Goal: Transaction & Acquisition: Book appointment/travel/reservation

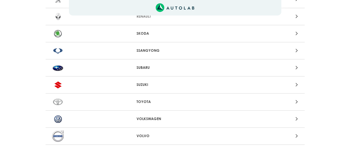
scroll to position [539, 0]
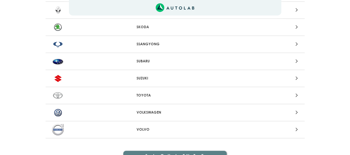
click at [298, 110] on div at bounding box center [259, 112] width 85 height 7
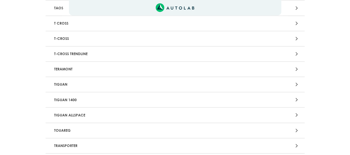
scroll to position [811, 0]
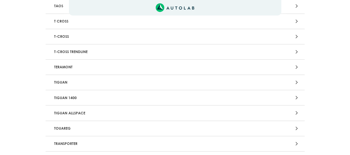
click at [295, 83] on div at bounding box center [259, 82] width 85 height 7
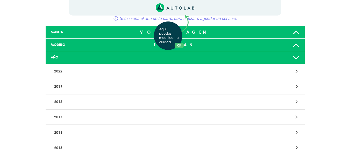
scroll to position [22, 0]
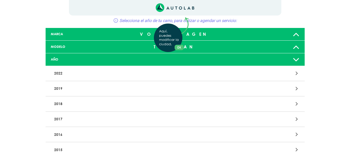
click at [59, 73] on div "Aquí, puedes modificar la ciudad. OK .aex,.bex{fill:none!important;stroke:#50c4…" at bounding box center [175, 55] width 350 height 155
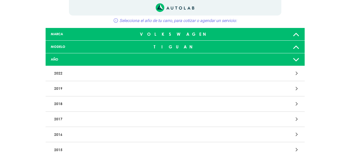
click at [295, 76] on icon at bounding box center [296, 73] width 2 height 7
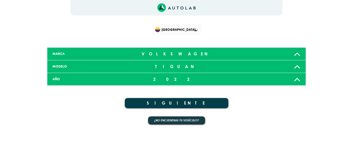
click at [192, 104] on button "SIGUIENTE" at bounding box center [176, 103] width 103 height 10
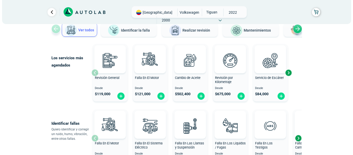
scroll to position [43, 0]
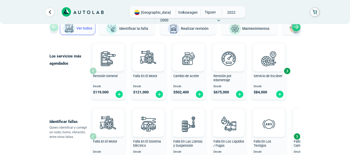
click at [220, 75] on span "Revisión por Kilometraje" at bounding box center [222, 78] width 18 height 8
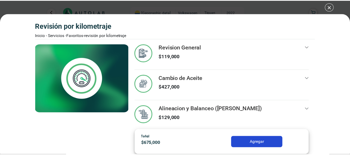
scroll to position [45, 0]
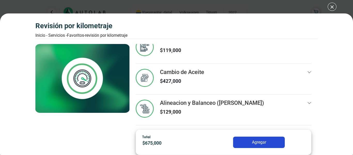
click at [334, 97] on div "Revisión por Kilometraje Inicio - Servicios - Favoritos - Revisión por Kilometr…" at bounding box center [176, 84] width 353 height 142
click at [335, 5] on div "Revisión por Kilometraje Inicio - Servicios - Favoritos - Revisión por Kilometr…" at bounding box center [176, 77] width 353 height 155
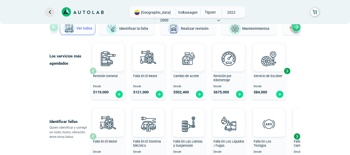
click at [50, 12] on link "Ir al paso anterior" at bounding box center [50, 12] width 8 height 8
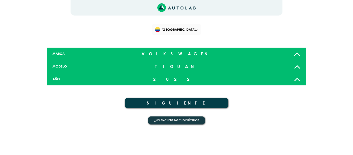
click at [297, 77] on icon at bounding box center [297, 79] width 7 height 10
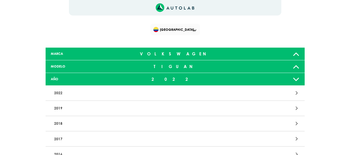
click at [297, 67] on icon at bounding box center [295, 66] width 7 height 10
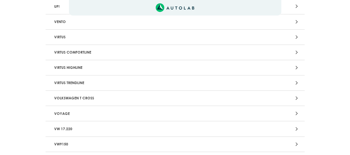
scroll to position [955, 0]
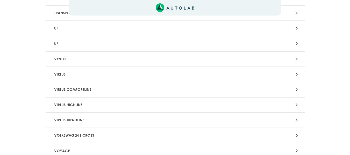
click at [65, 74] on p "VIRTUS" at bounding box center [132, 75] width 161 height 10
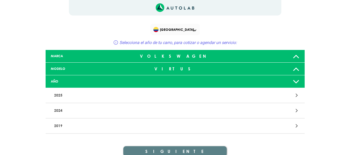
click at [60, 110] on p "2024" at bounding box center [132, 111] width 161 height 10
click at [296, 93] on icon at bounding box center [296, 95] width 2 height 7
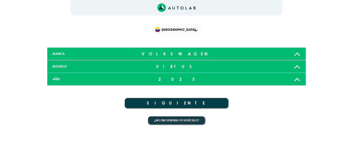
click at [216, 104] on button "SIGUIENTE" at bounding box center [176, 103] width 103 height 10
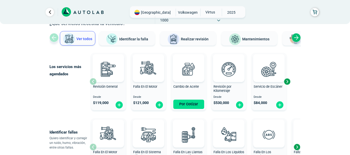
scroll to position [24, 0]
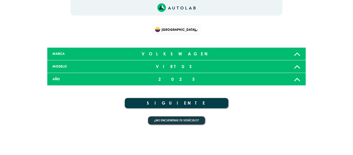
click at [224, 79] on div at bounding box center [261, 79] width 85 height 10
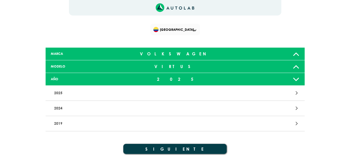
click at [61, 108] on p "2024" at bounding box center [132, 108] width 161 height 10
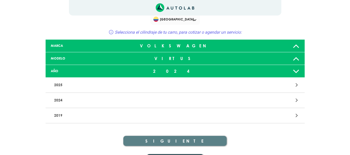
scroll to position [11, 0]
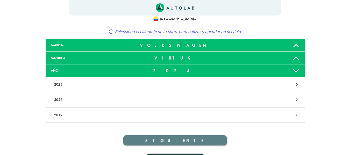
click at [295, 99] on icon at bounding box center [296, 99] width 2 height 7
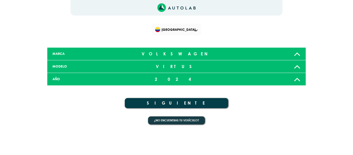
click at [183, 99] on button "SIGUIENTE" at bounding box center [176, 103] width 103 height 10
click at [184, 81] on div "2024" at bounding box center [176, 79] width 85 height 10
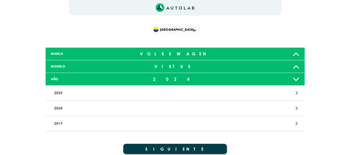
click at [159, 120] on p "2019" at bounding box center [132, 124] width 161 height 10
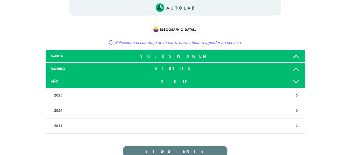
click at [294, 126] on div at bounding box center [259, 125] width 85 height 7
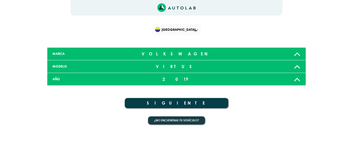
click at [189, 105] on button "SIGUIENTE" at bounding box center [176, 103] width 103 height 10
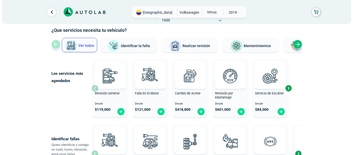
scroll to position [27, 0]
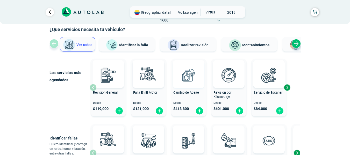
click at [191, 79] on img at bounding box center [188, 75] width 23 height 23
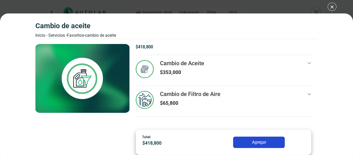
click at [331, 7] on div "Cambio de Aceite Inicio - Servicios - Favoritos - Cambio de Aceite Cambio de Ac…" at bounding box center [176, 77] width 353 height 155
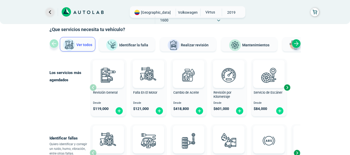
click at [48, 12] on link "Ir al paso anterior" at bounding box center [50, 12] width 8 height 8
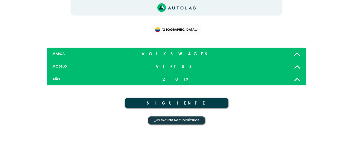
click at [256, 56] on div at bounding box center [261, 54] width 85 height 10
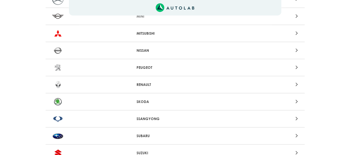
scroll to position [440, 0]
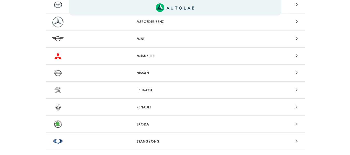
click at [296, 106] on icon at bounding box center [296, 106] width 2 height 7
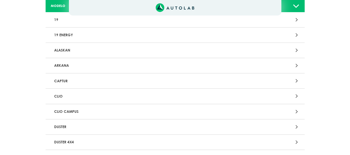
scroll to position [61, 0]
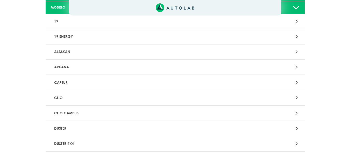
click at [294, 81] on div at bounding box center [259, 82] width 85 height 7
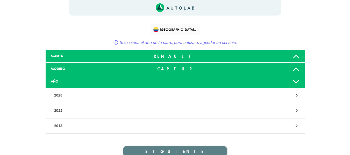
click at [296, 95] on icon at bounding box center [296, 95] width 2 height 7
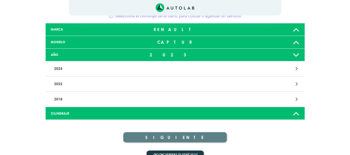
scroll to position [36, 0]
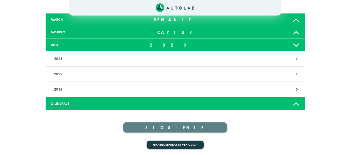
click at [295, 102] on icon at bounding box center [295, 103] width 7 height 10
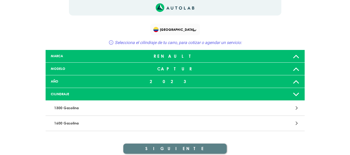
click at [297, 125] on icon at bounding box center [296, 123] width 2 height 7
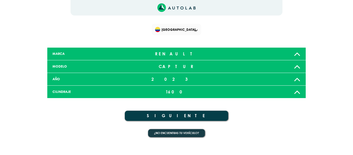
click at [202, 115] on button "SIGUIENTE" at bounding box center [176, 116] width 103 height 10
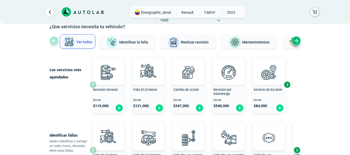
scroll to position [30, 0]
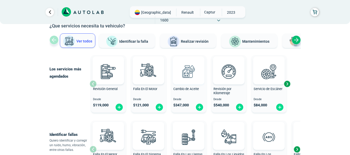
click at [188, 79] on img at bounding box center [188, 71] width 23 height 23
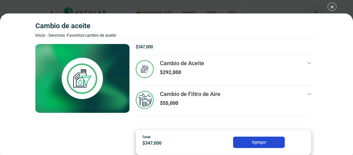
click at [333, 6] on div "Cambio de Aceite Inicio - Servicios - Favoritos - Cambio de Aceite Cambio de Ac…" at bounding box center [176, 77] width 353 height 155
